Goal: Information Seeking & Learning: Learn about a topic

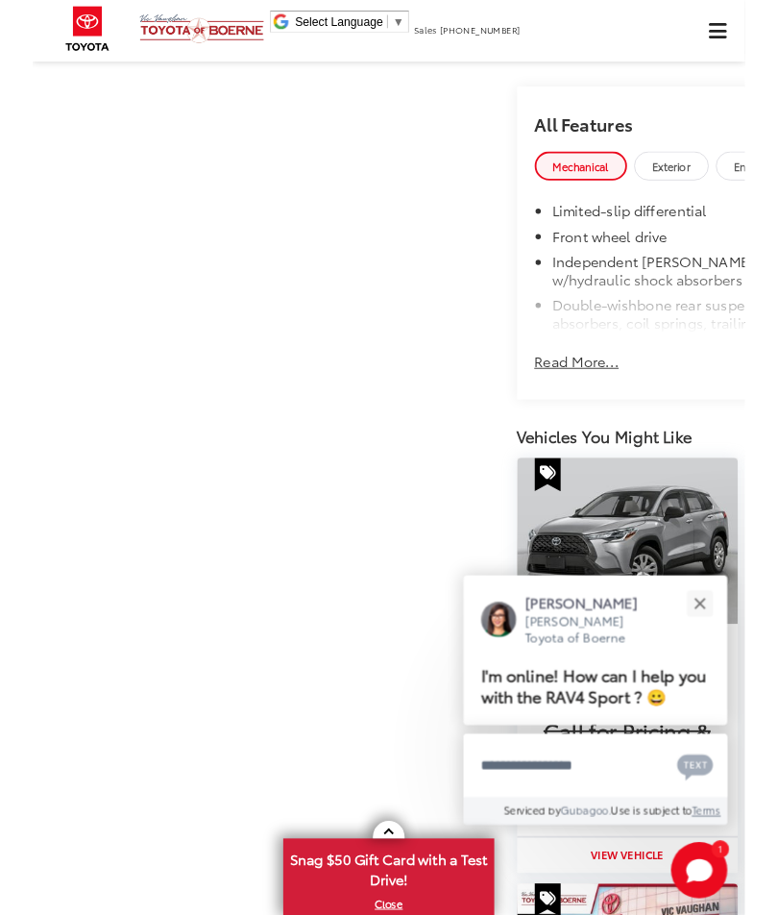
scroll to position [809, 0]
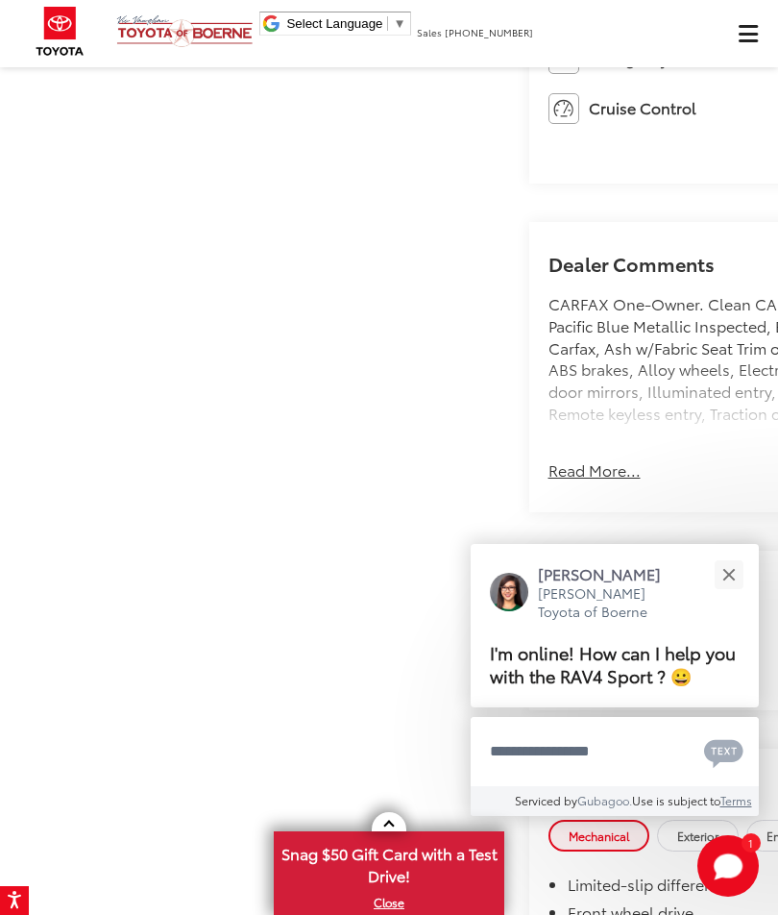
click at [716, 559] on button "Close" at bounding box center [728, 573] width 41 height 41
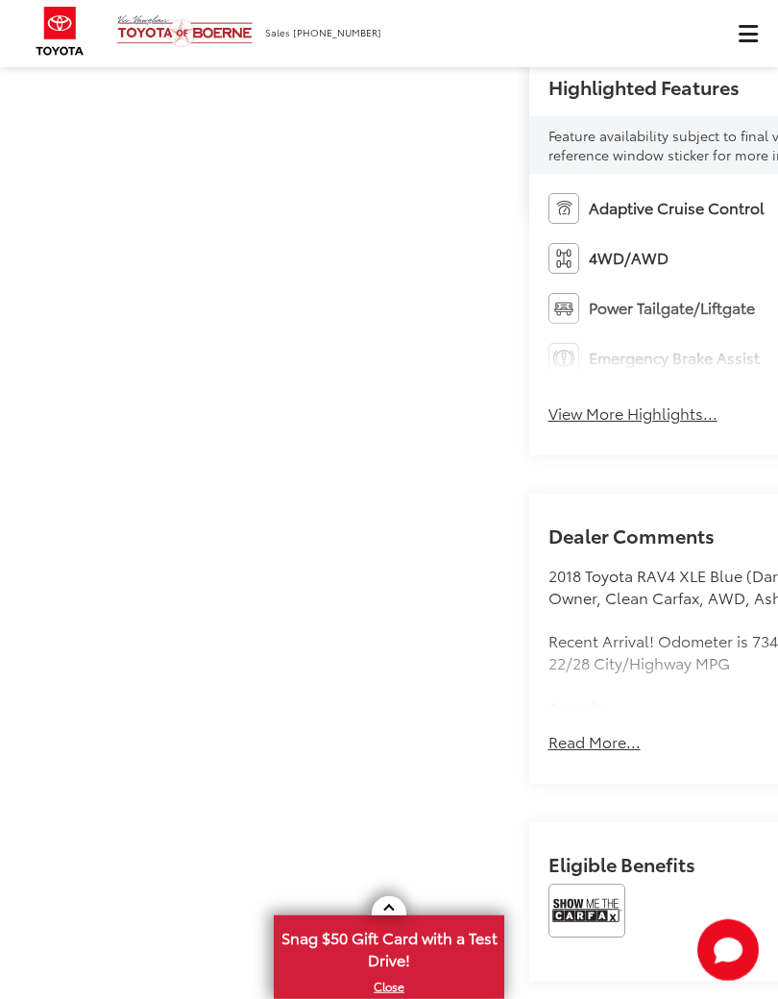
scroll to position [1081, 0]
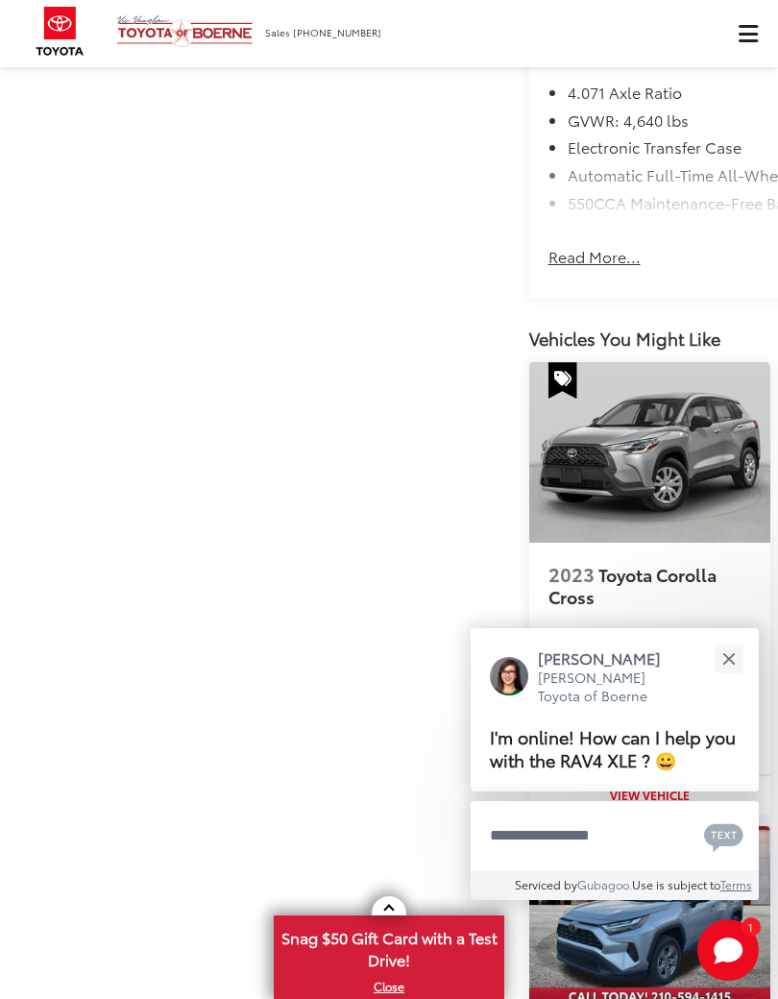
click at [745, 657] on button "Close" at bounding box center [728, 658] width 41 height 41
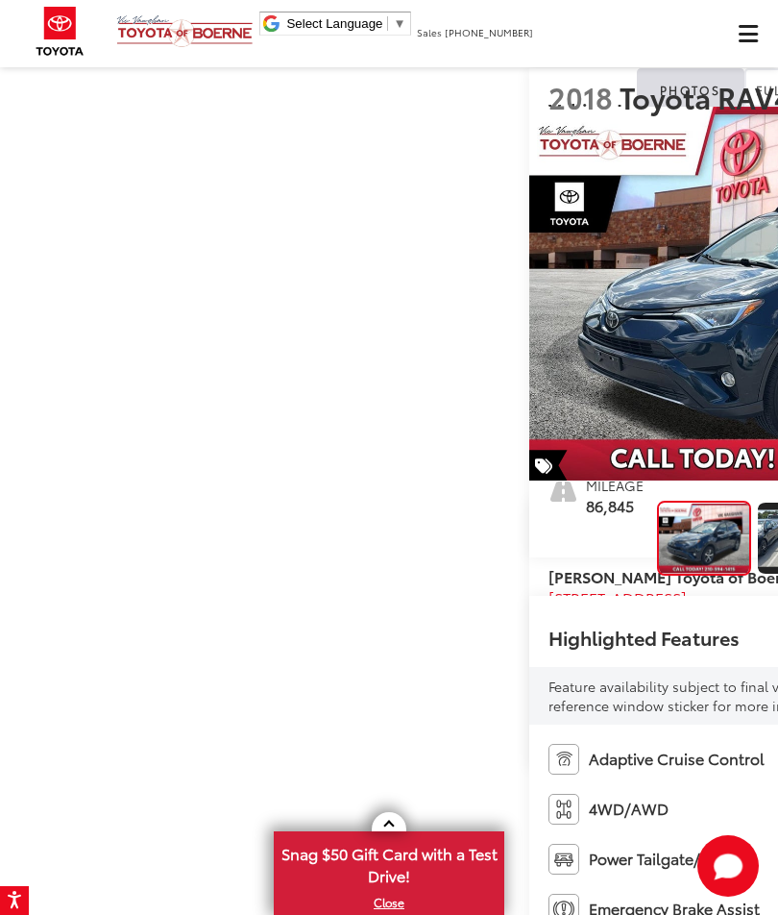
scroll to position [0, 0]
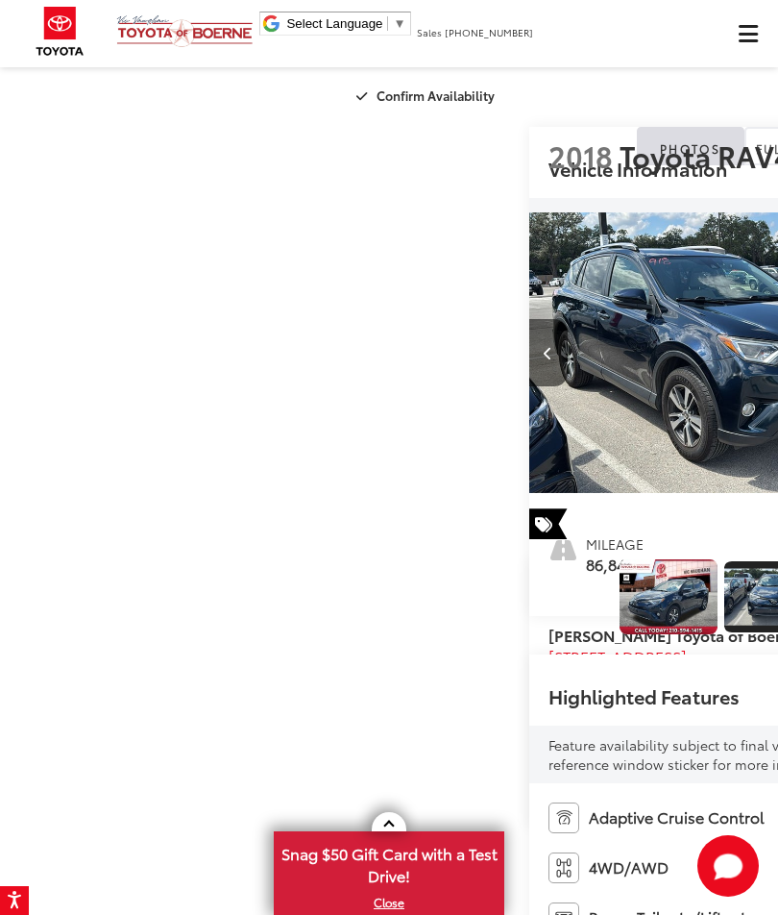
scroll to position [0, 1556]
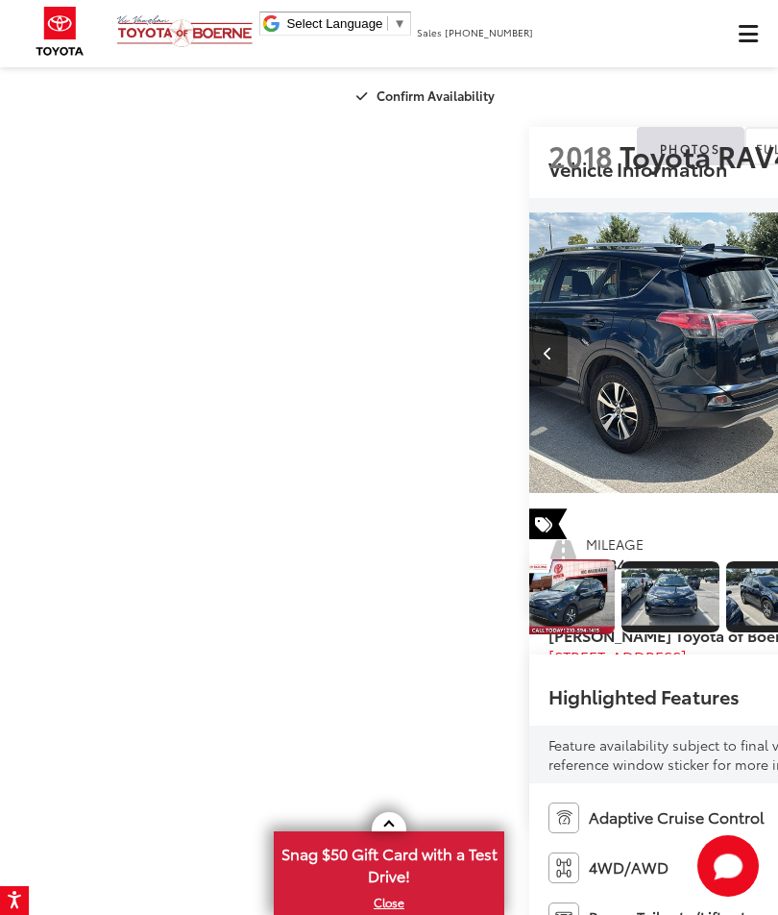
scroll to position [0, 2334]
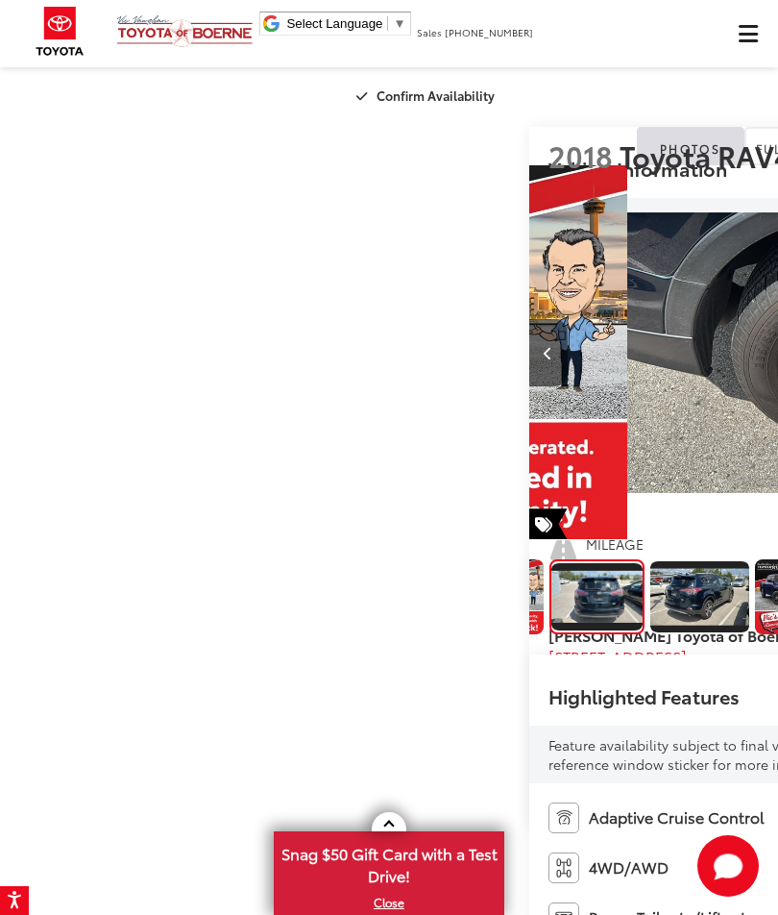
scroll to position [0, 630]
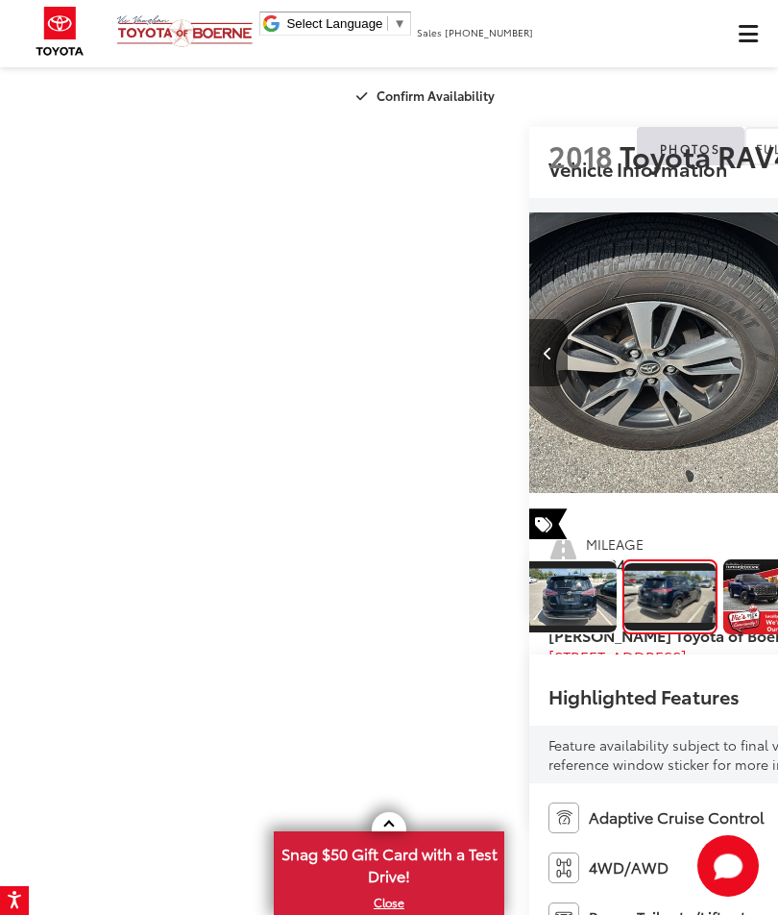
scroll to position [0, 4669]
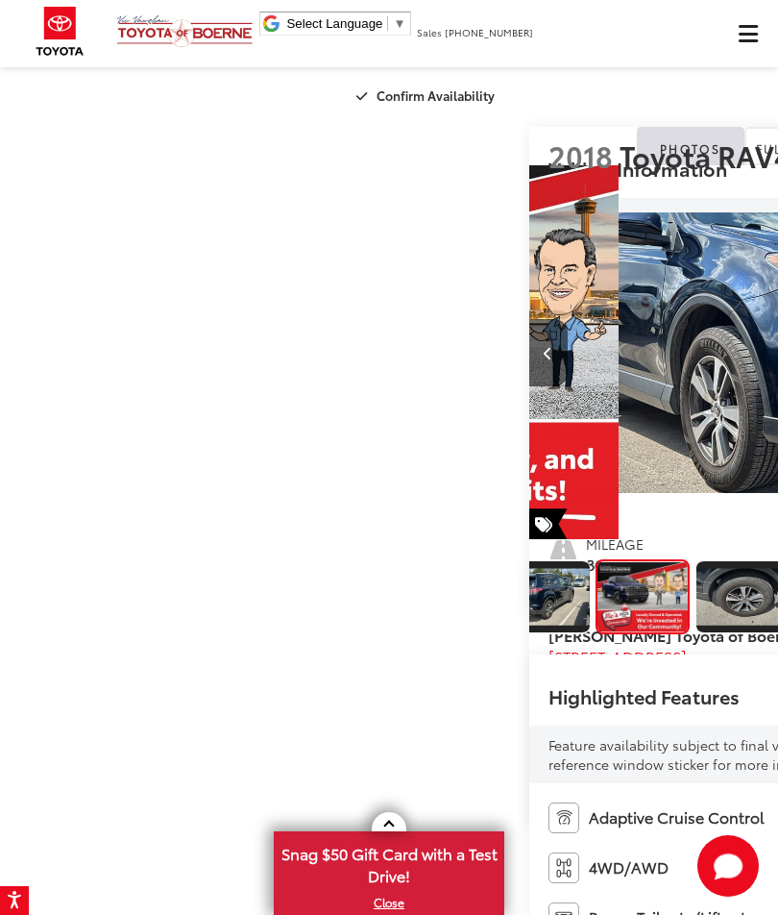
scroll to position [0, 5447]
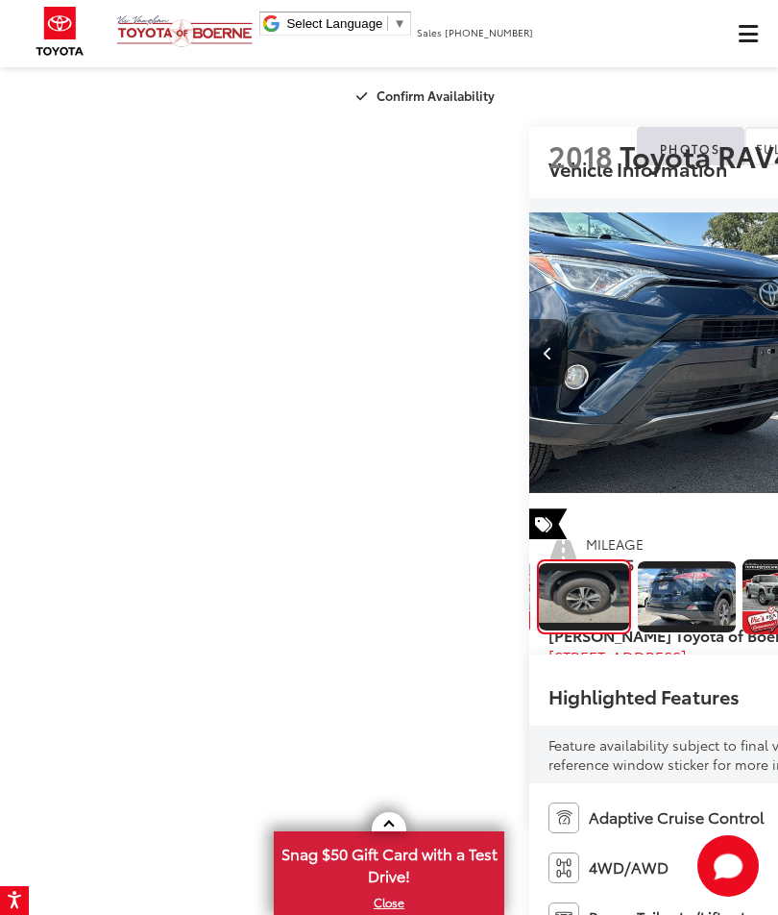
scroll to position [0, 6225]
